Goal: Information Seeking & Learning: Learn about a topic

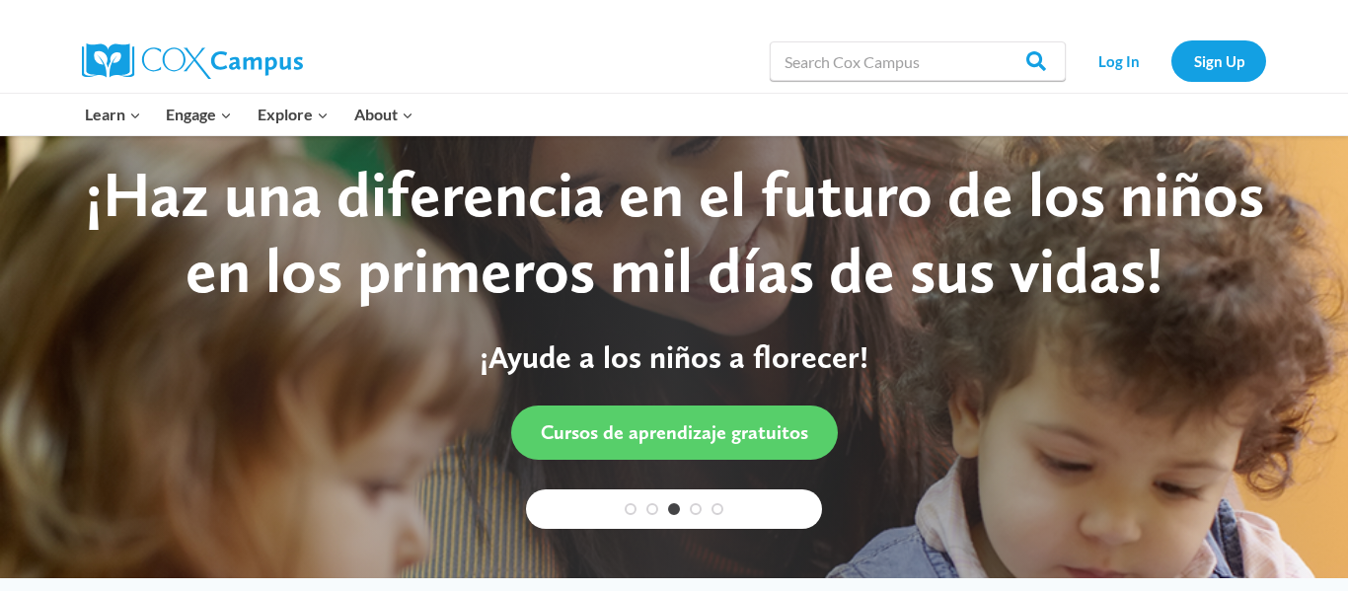
scroll to position [20, 0]
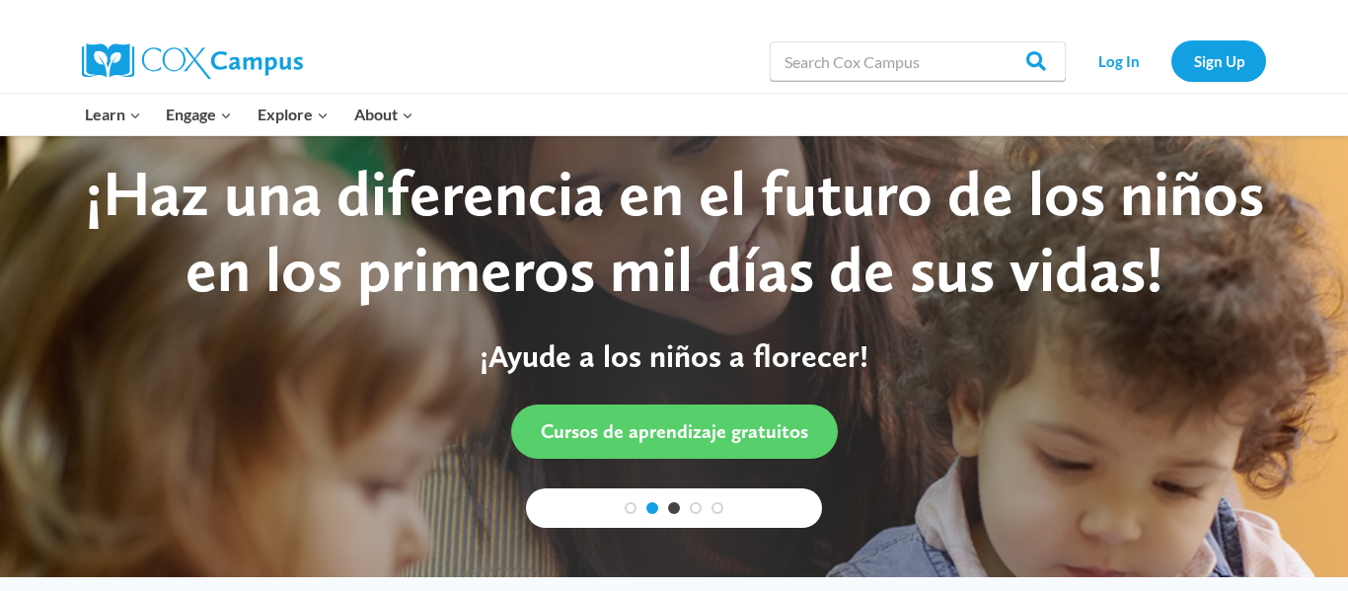
click at [649, 505] on link "2" at bounding box center [652, 508] width 12 height 12
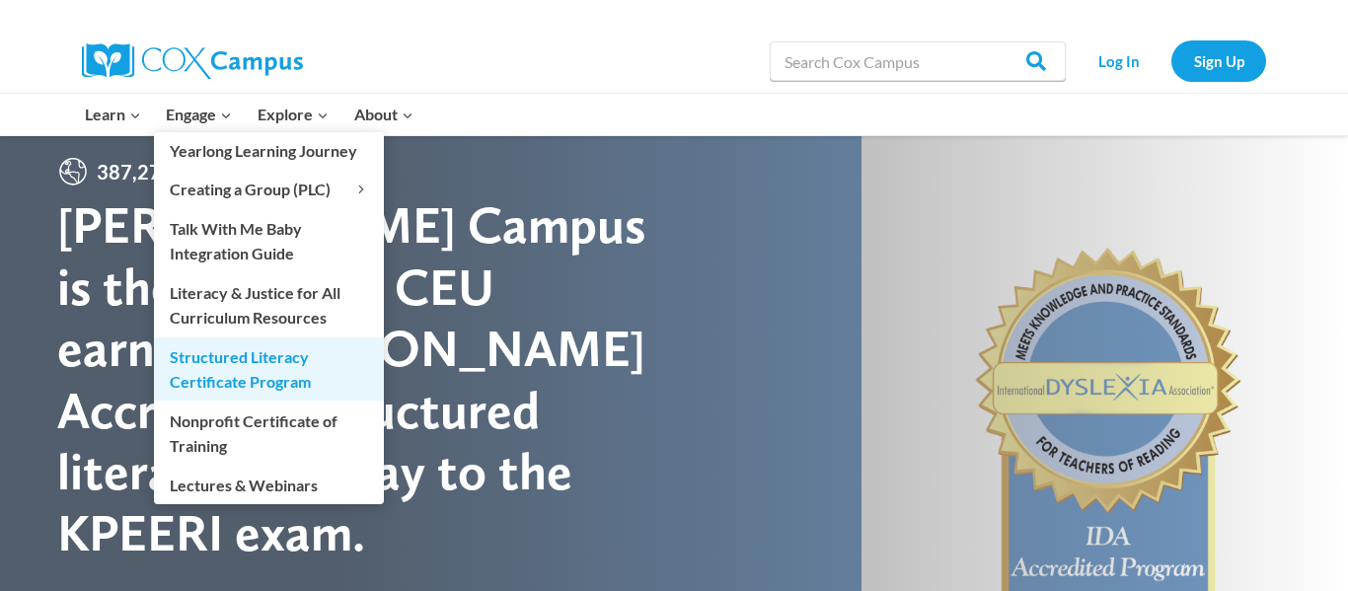
click at [215, 388] on link "Structured Literacy Certificate Program" at bounding box center [269, 368] width 230 height 63
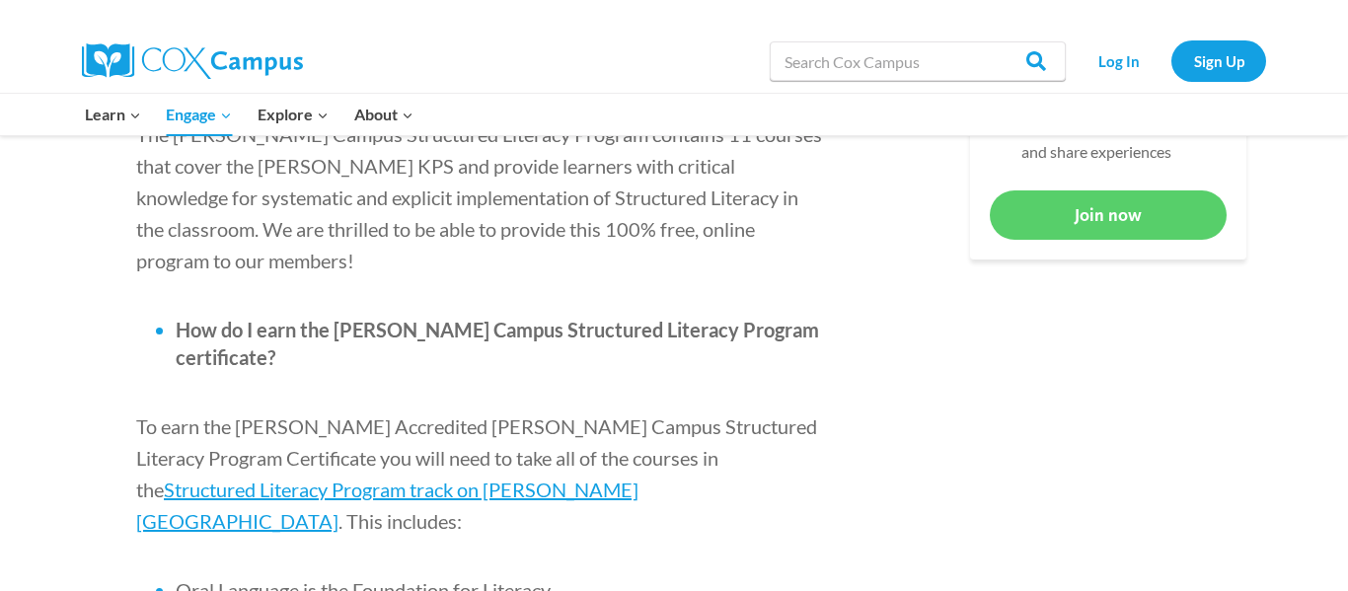
scroll to position [1137, 0]
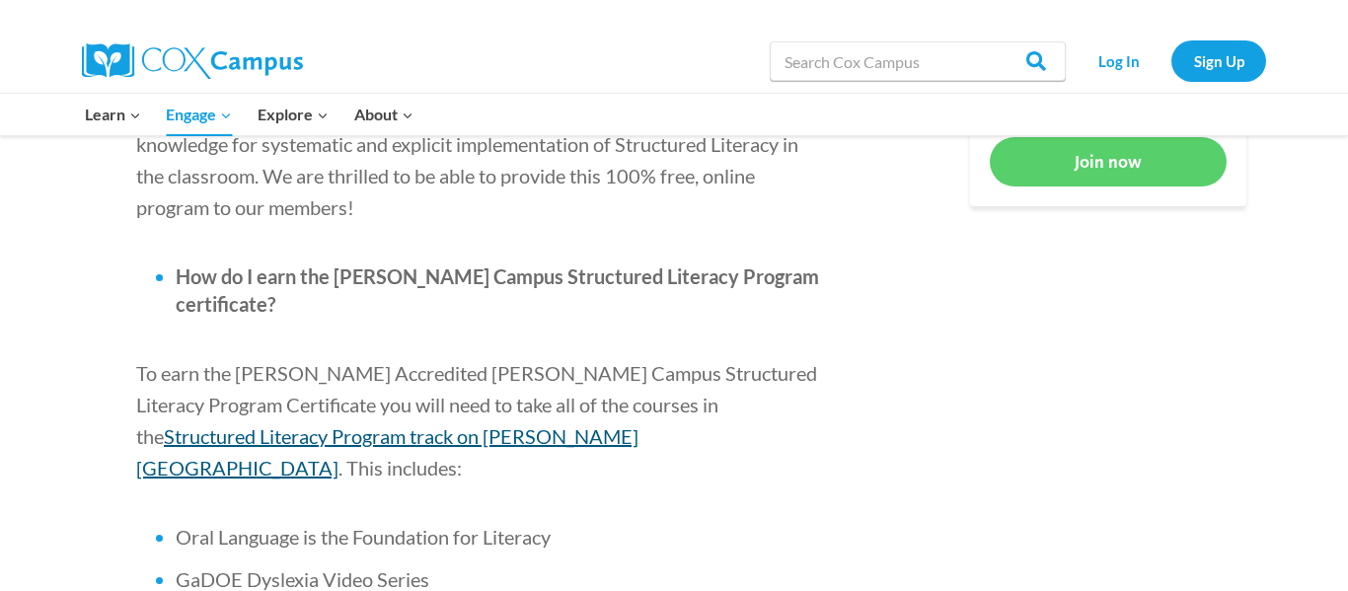
click at [638, 424] on span "Structured Literacy Program track on [PERSON_NAME][GEOGRAPHIC_DATA]" at bounding box center [387, 451] width 502 height 55
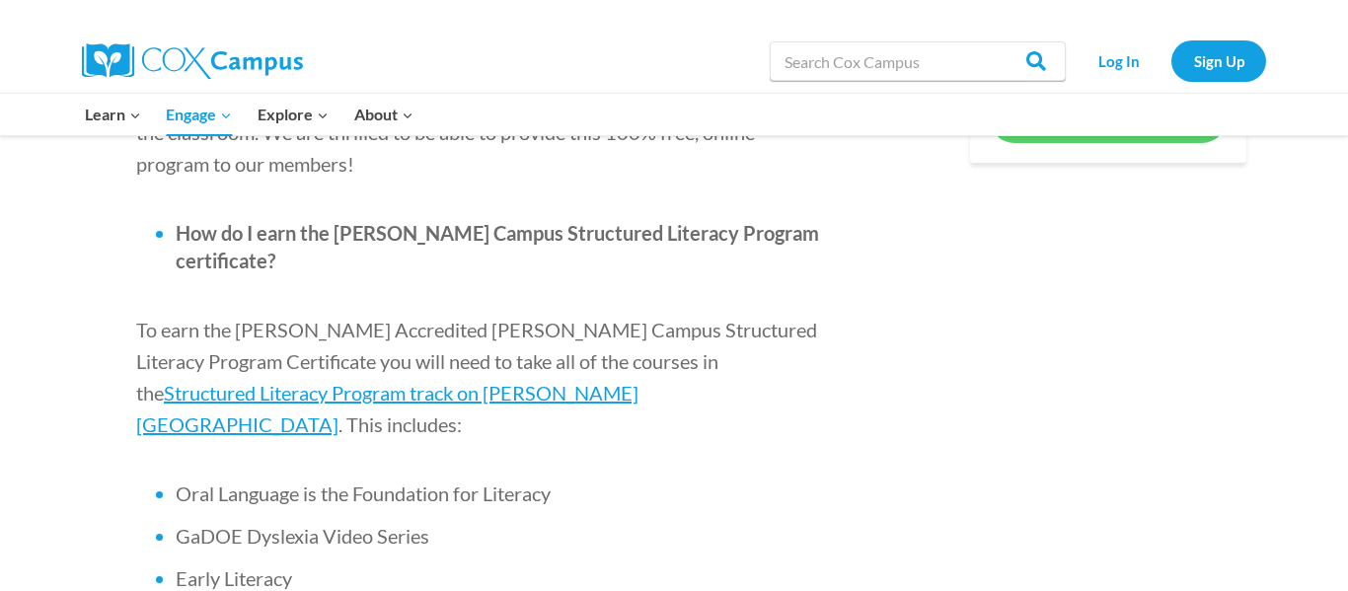
scroll to position [1177, 0]
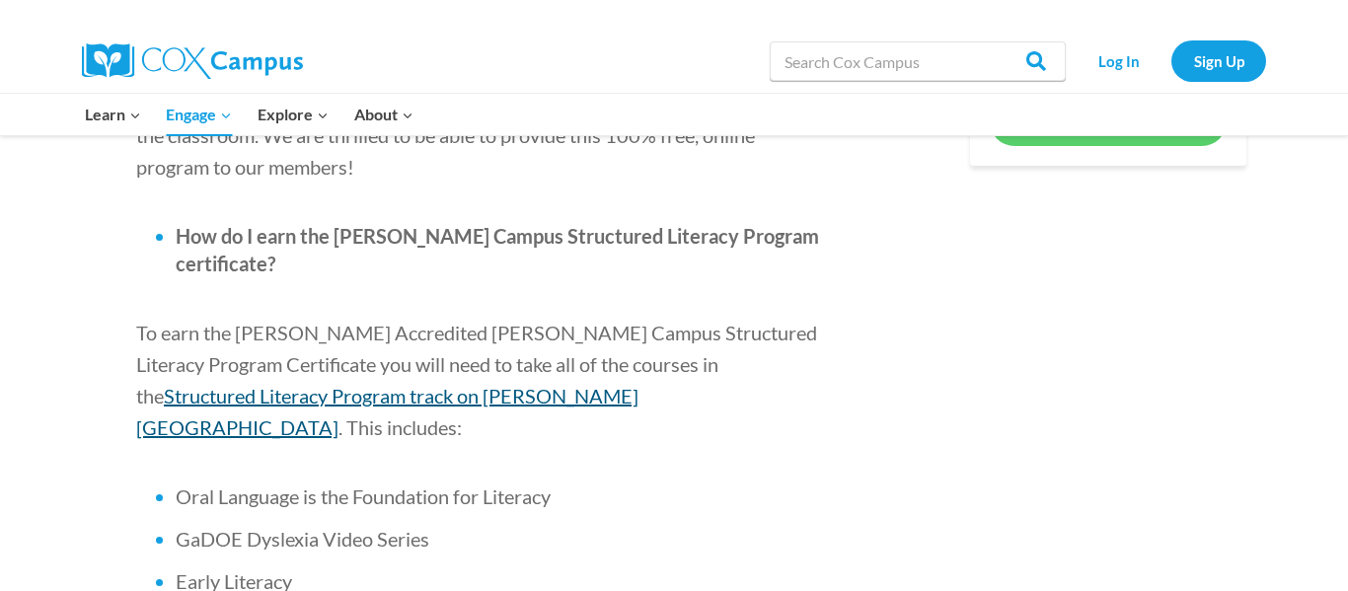
click at [638, 384] on span "Structured Literacy Program track on Cox Campus" at bounding box center [387, 411] width 502 height 55
